Goal: Task Accomplishment & Management: Use online tool/utility

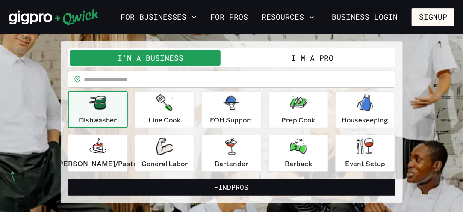
scroll to position [67, 0]
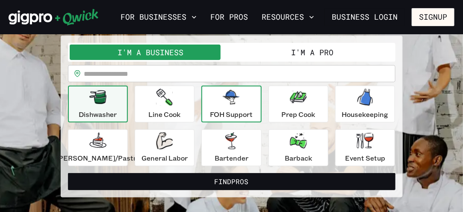
click at [243, 107] on div "FOH Support" at bounding box center [231, 104] width 43 height 31
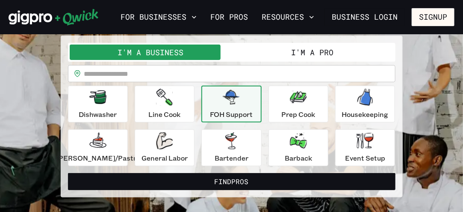
click at [321, 52] on button "I'm a Pro" at bounding box center [313, 51] width 162 height 15
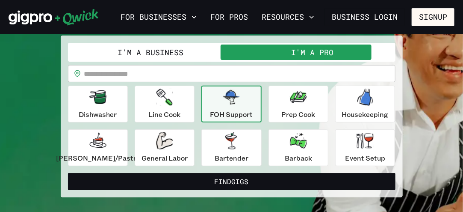
click at [233, 105] on div "FOH Support" at bounding box center [231, 104] width 43 height 31
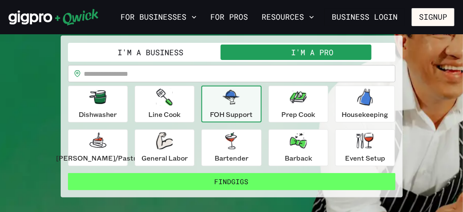
click at [250, 180] on button "Find Gigs" at bounding box center [232, 181] width 328 height 17
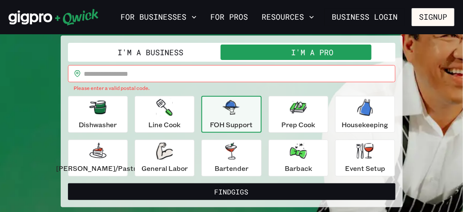
click at [230, 102] on icon "button" at bounding box center [231, 107] width 17 height 15
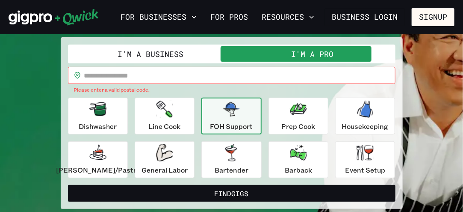
scroll to position [65, 0]
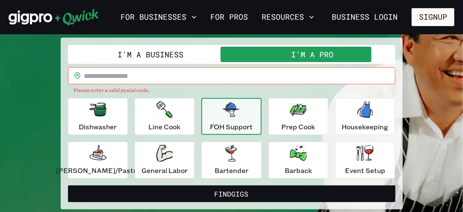
click at [216, 75] on input "text" at bounding box center [239, 75] width 311 height 17
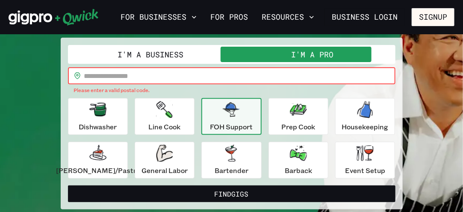
type input "*****"
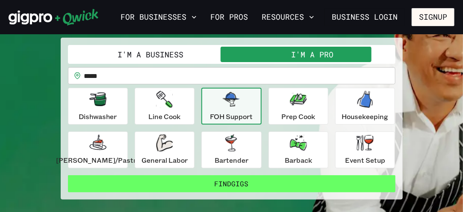
click at [235, 180] on button "Find Gigs" at bounding box center [232, 183] width 328 height 17
